Goal: Task Accomplishment & Management: Use online tool/utility

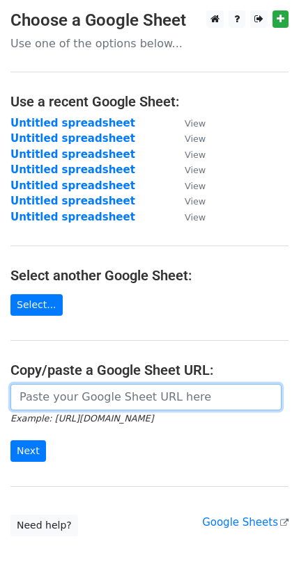
click at [90, 384] on input "url" at bounding box center [145, 397] width 271 height 26
paste input "https://docs.google.com/spreadsheets/d/1najnS2e_-FIAkzZg6A9vzuE6UjnFHHbqQkcNIUG…"
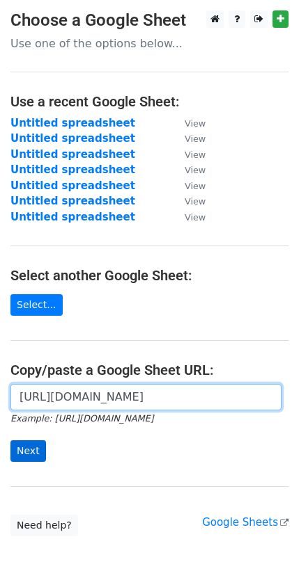
type input "https://docs.google.com/spreadsheets/d/1najnS2e_-FIAkzZg6A9vzuE6UjnFHHbqQkcNIUG…"
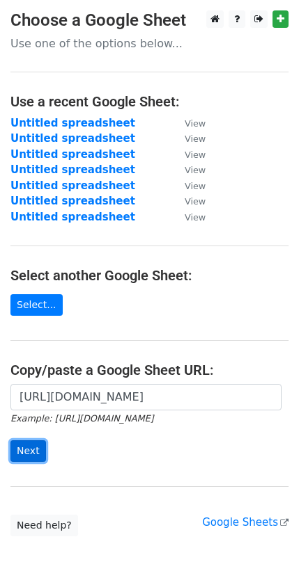
click at [25, 441] on input "Next" at bounding box center [27, 452] width 35 height 22
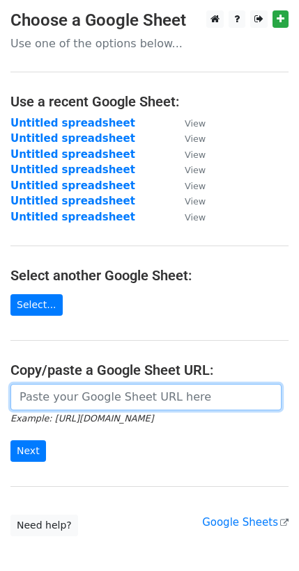
click at [37, 384] on input "url" at bounding box center [145, 397] width 271 height 26
paste input "[URL][DOMAIN_NAME]"
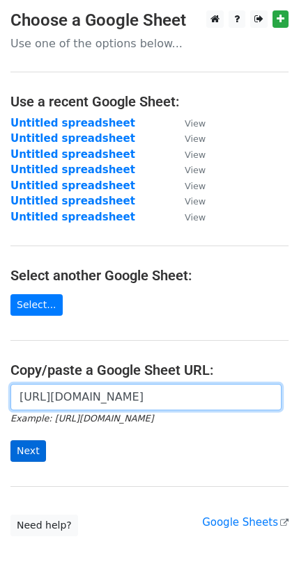
type input "[URL][DOMAIN_NAME]"
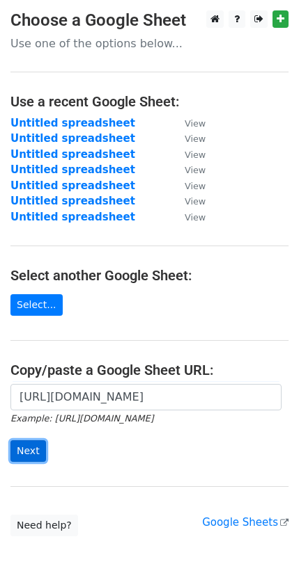
click at [25, 441] on input "Next" at bounding box center [27, 452] width 35 height 22
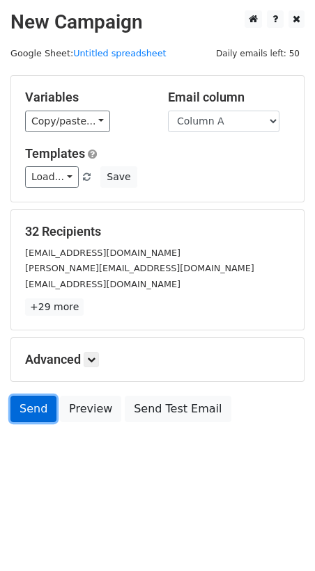
click at [19, 396] on link "Send" at bounding box center [33, 409] width 46 height 26
